Goal: Task Accomplishment & Management: Manage account settings

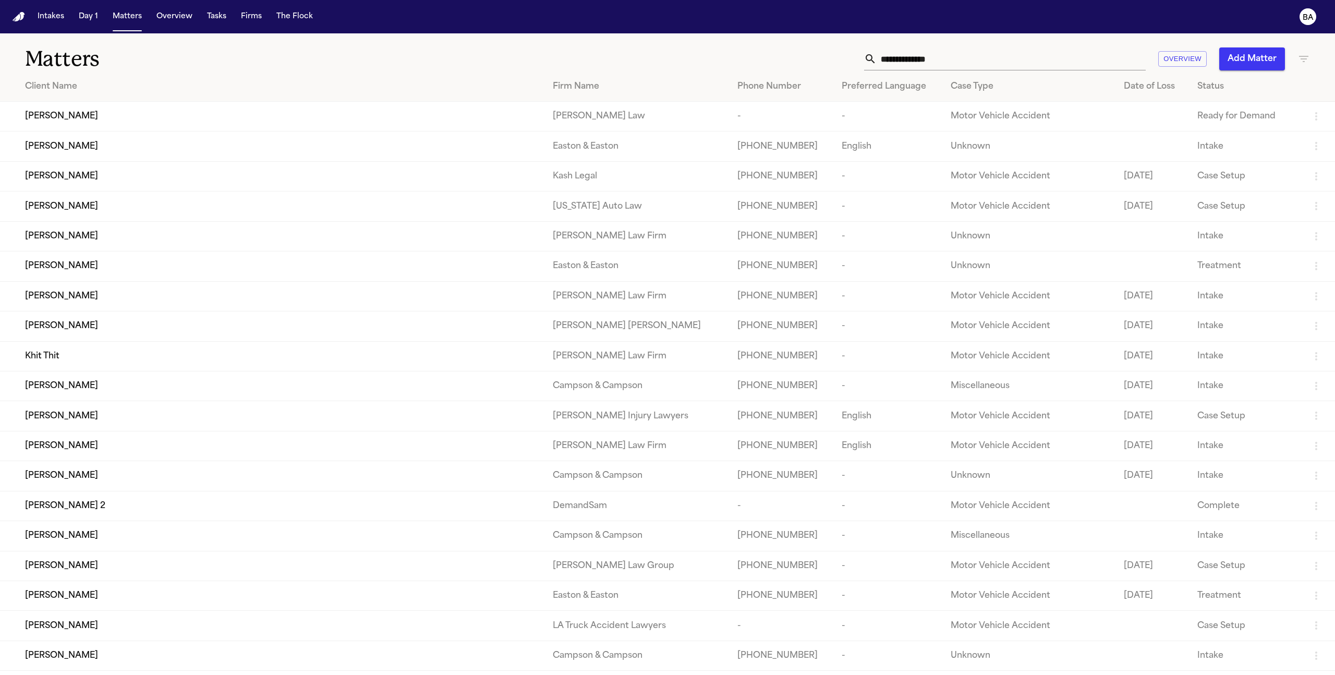
scroll to position [483, 0]
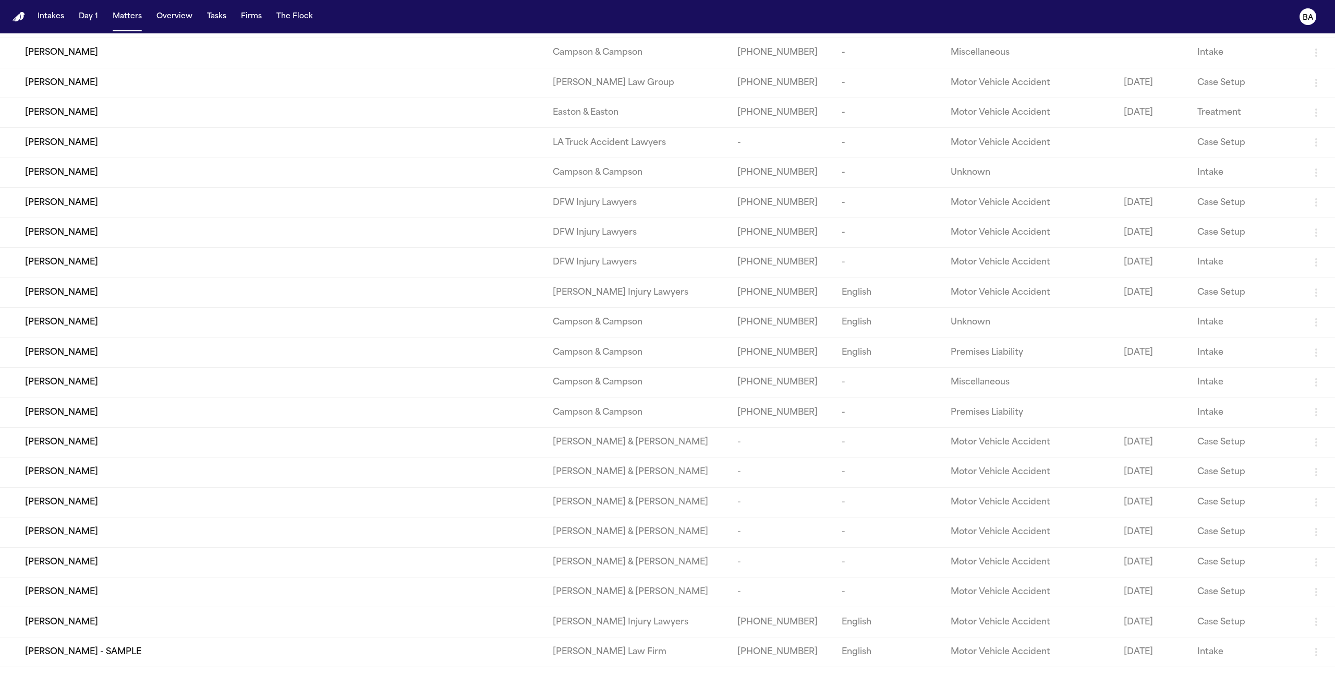
click at [125, 328] on div "[PERSON_NAME]" at bounding box center [280, 322] width 511 height 13
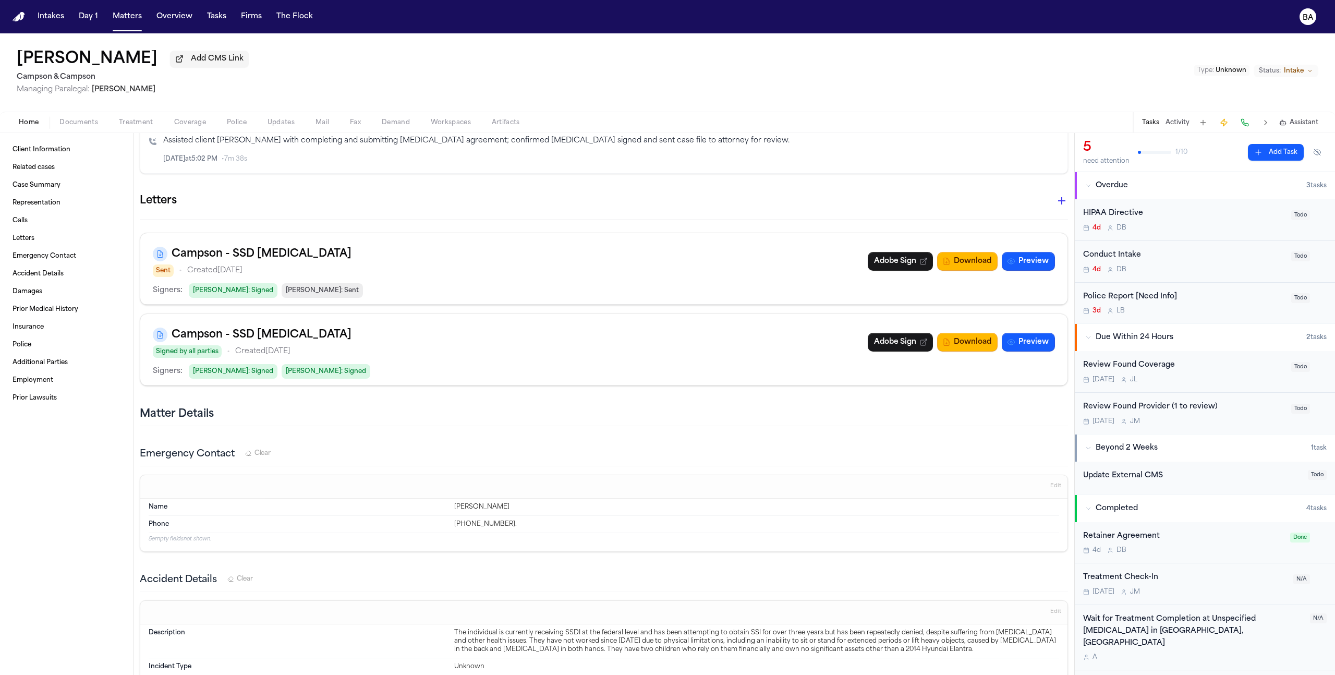
scroll to position [502, 0]
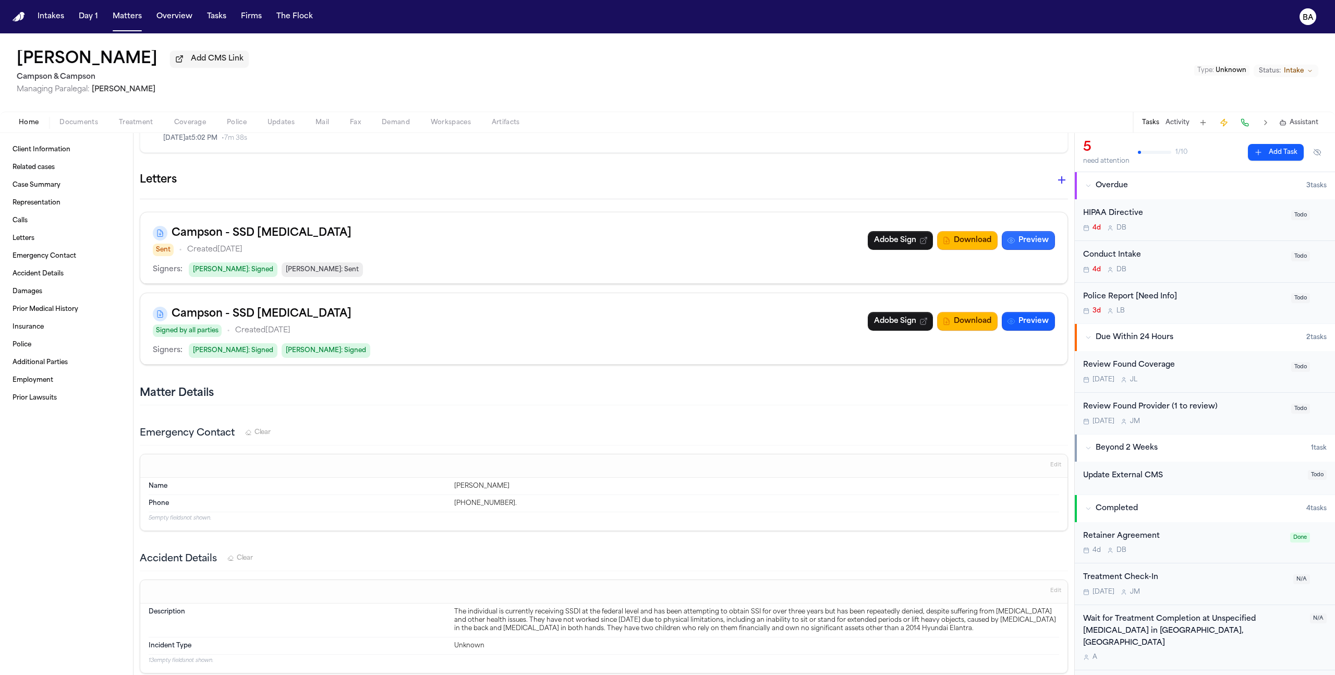
click at [1026, 240] on button "Preview" at bounding box center [1028, 240] width 53 height 19
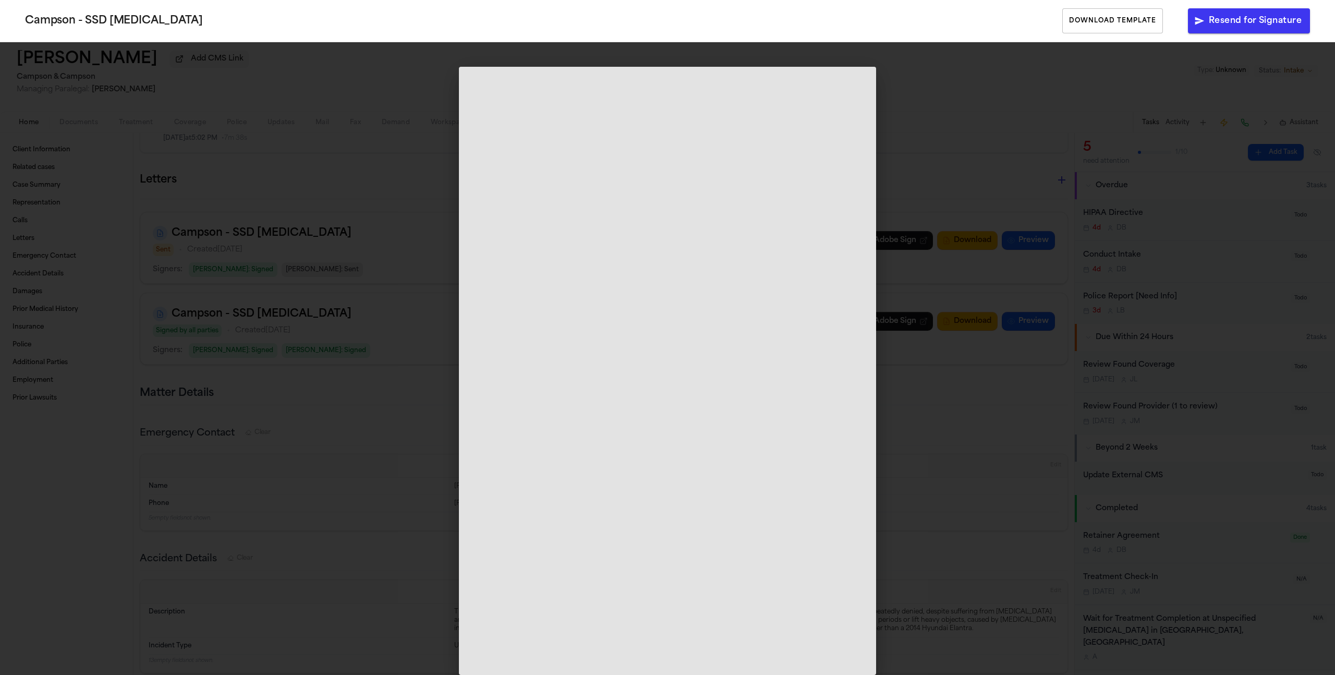
click at [855, 201] on span at bounding box center [667, 371] width 417 height 608
click at [915, 152] on div "Campson - SSD [MEDICAL_DATA] Download Template Resend for Signature" at bounding box center [667, 337] width 1335 height 675
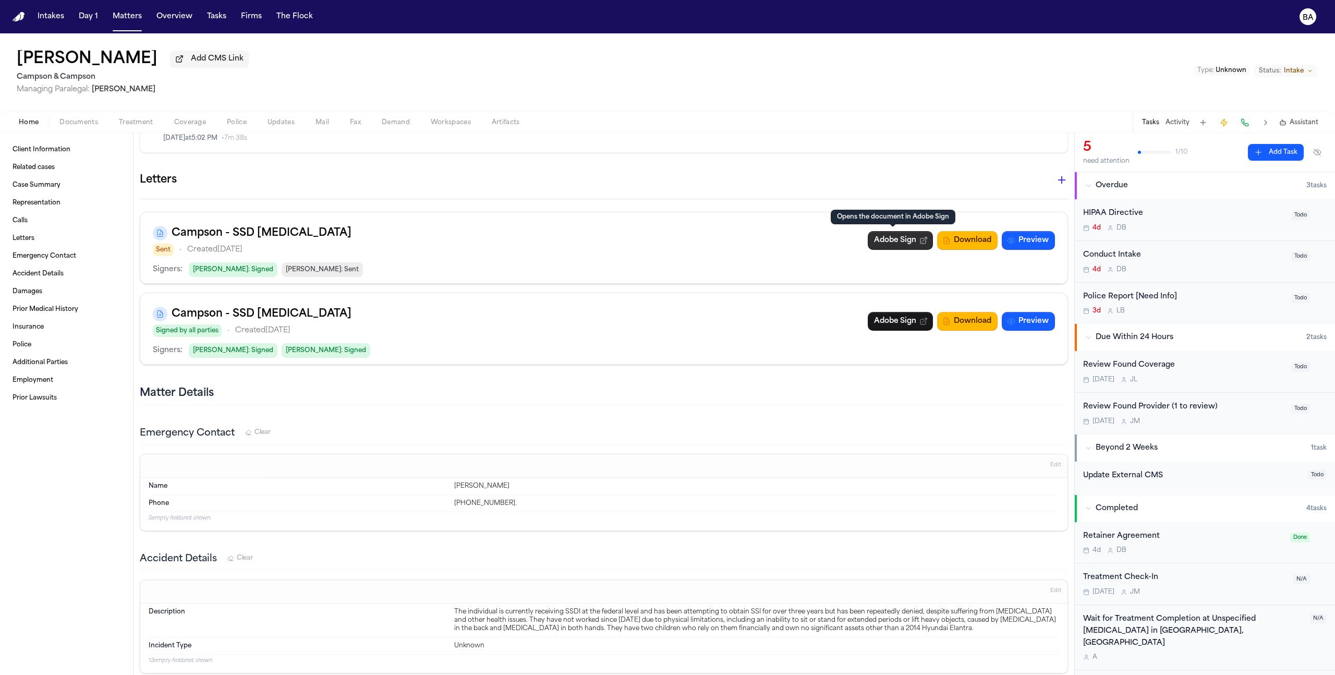
click at [911, 234] on link "Adobe Sign" at bounding box center [900, 240] width 65 height 19
click at [320, 264] on span "[PERSON_NAME] : Sent" at bounding box center [322, 269] width 81 height 15
click at [1014, 322] on button "Preview" at bounding box center [1028, 321] width 53 height 19
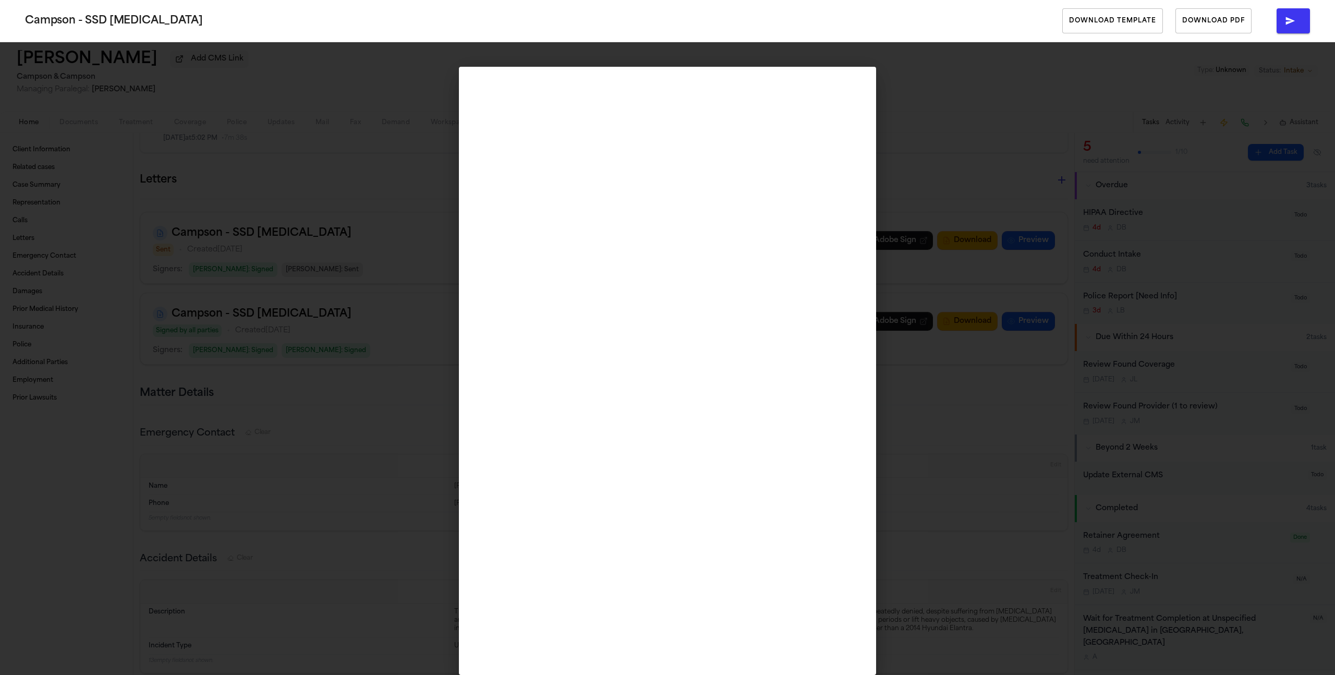
click at [379, 262] on div "Campson - SSD [MEDICAL_DATA] Download Template Download PDF" at bounding box center [667, 337] width 1335 height 675
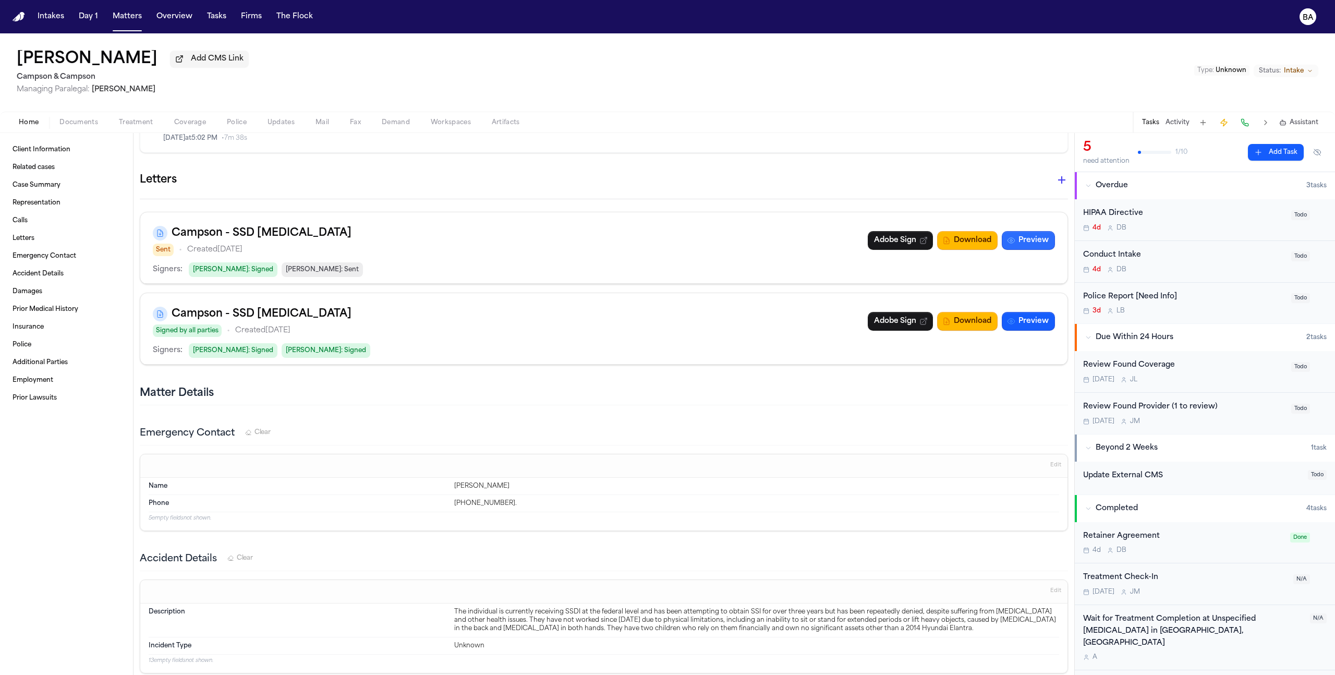
click at [1026, 239] on button "Preview" at bounding box center [1028, 240] width 53 height 19
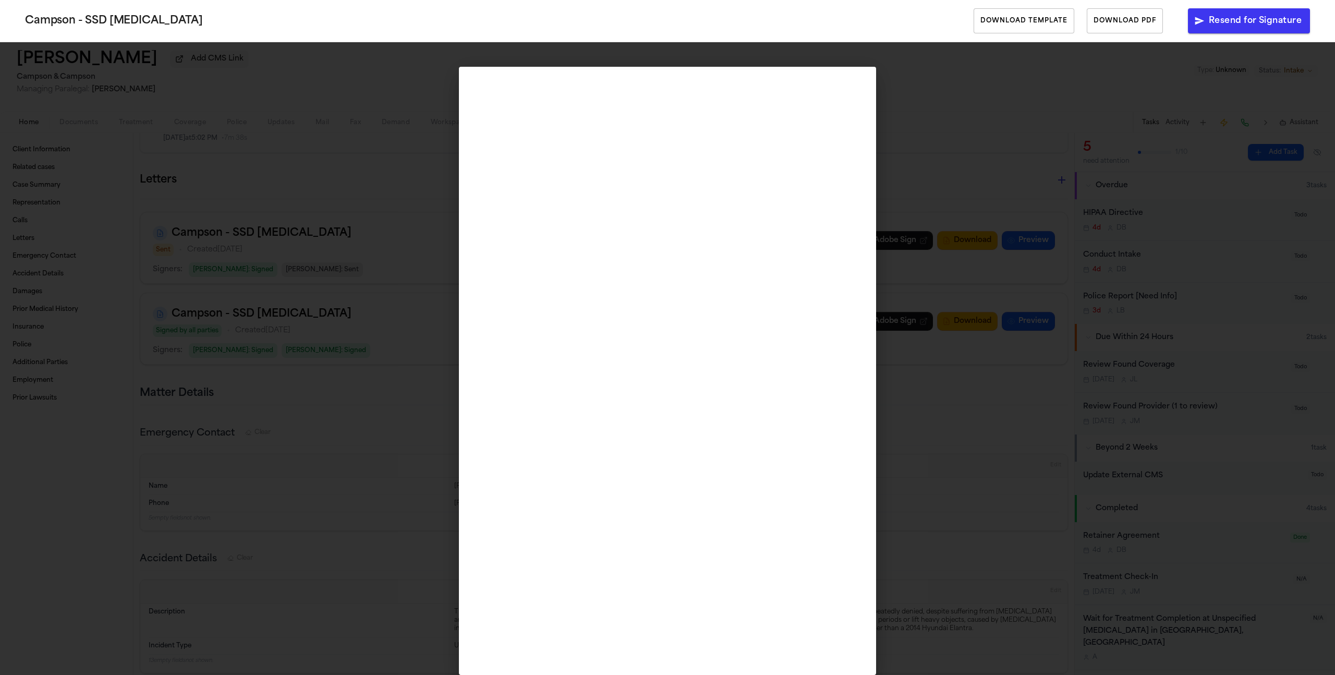
click at [939, 472] on div "Campson - SSD [MEDICAL_DATA] Download Template Download PDF Resend for Signature" at bounding box center [667, 337] width 1335 height 675
